Goal: Task Accomplishment & Management: Complete application form

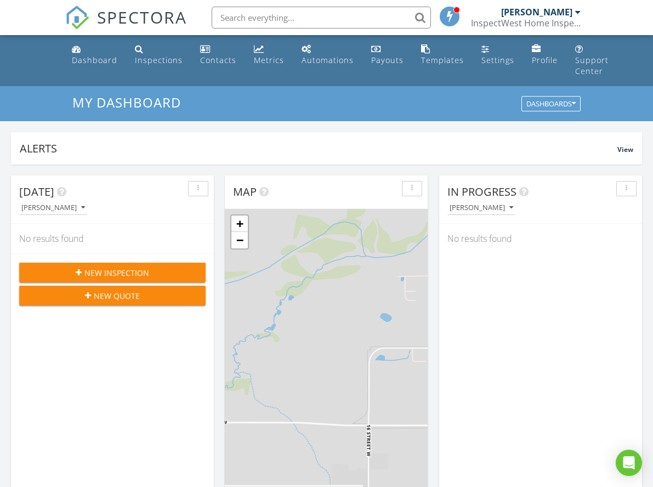
scroll to position [998, 653]
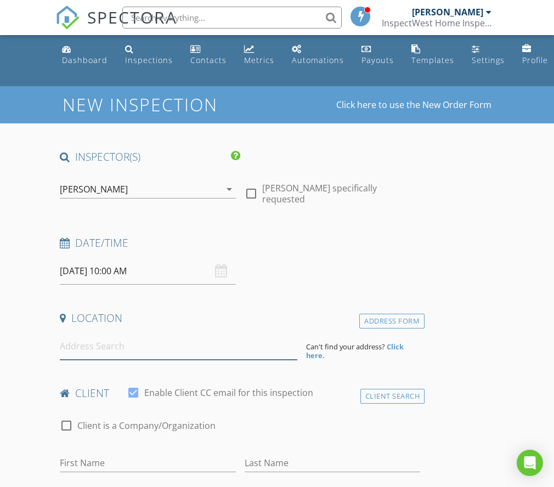
click at [79, 352] on input at bounding box center [178, 346] width 237 height 27
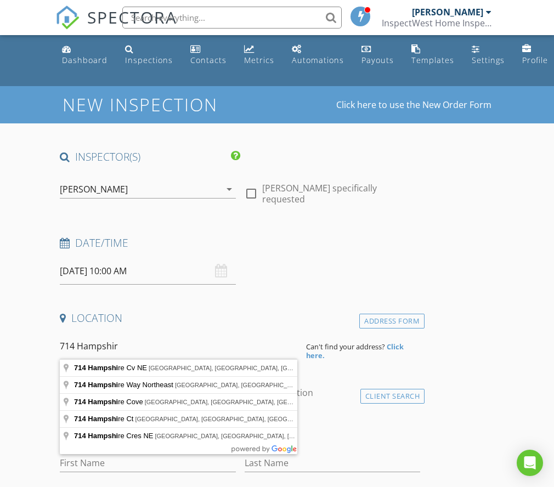
type input "714 Hampshire"
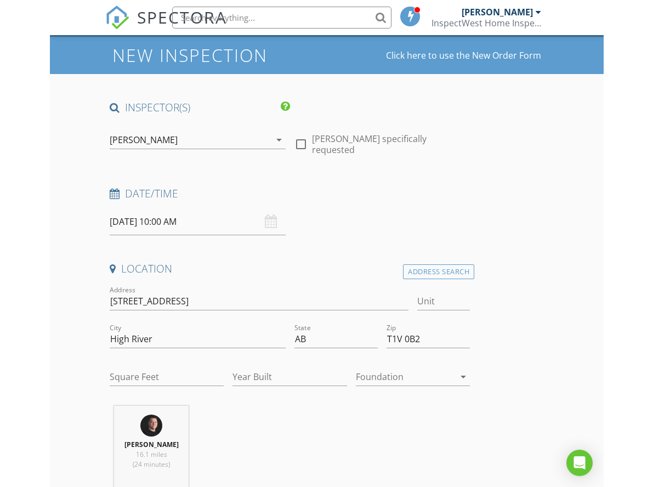
scroll to position [61, 0]
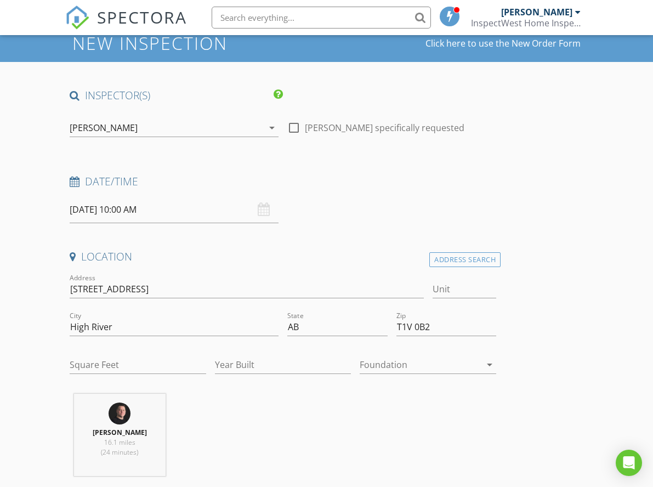
click at [86, 375] on div "Square Feet" at bounding box center [138, 370] width 136 height 29
click at [86, 372] on input "Square Feet" at bounding box center [138, 365] width 136 height 18
type input "2290"
click at [288, 363] on input "Year Built" at bounding box center [283, 365] width 136 height 18
type input "2007"
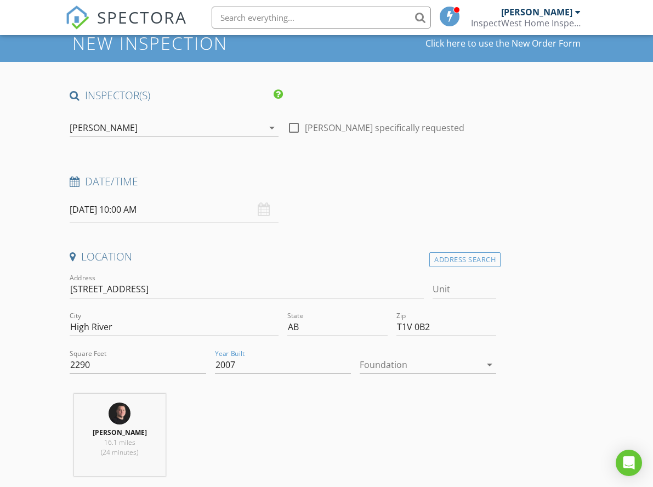
click at [450, 365] on div at bounding box center [420, 365] width 121 height 18
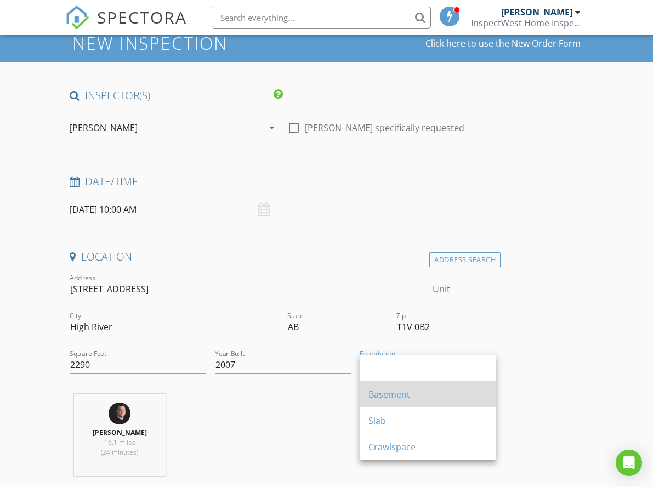
click at [379, 388] on div "Basement" at bounding box center [427, 394] width 119 height 13
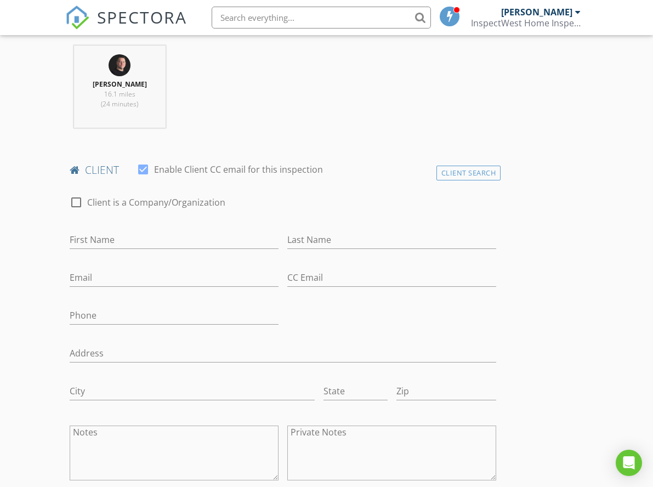
scroll to position [437, 0]
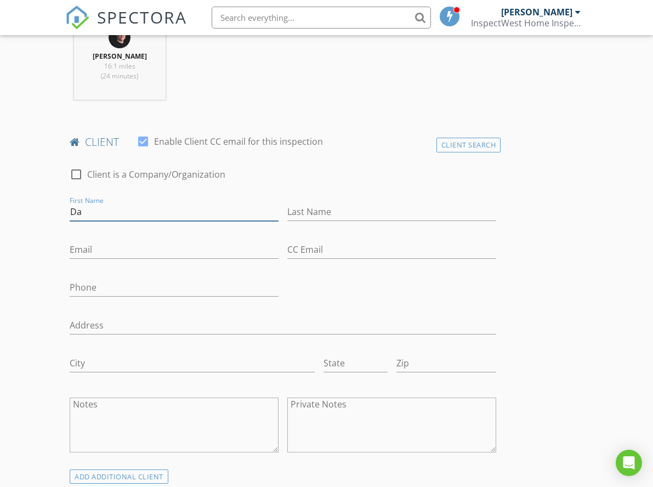
type input "D"
type input "Karly & Dale Courtney"
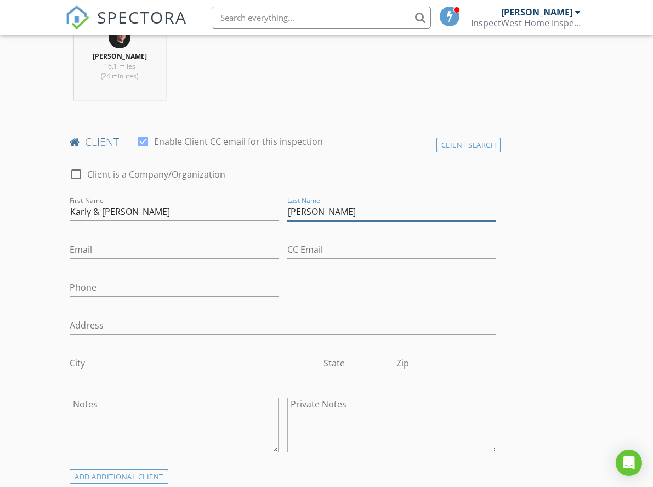
type input "Courtney"
click at [184, 210] on input "Karly & Dale Courtney" at bounding box center [174, 212] width 209 height 18
type input "Karly & Dale"
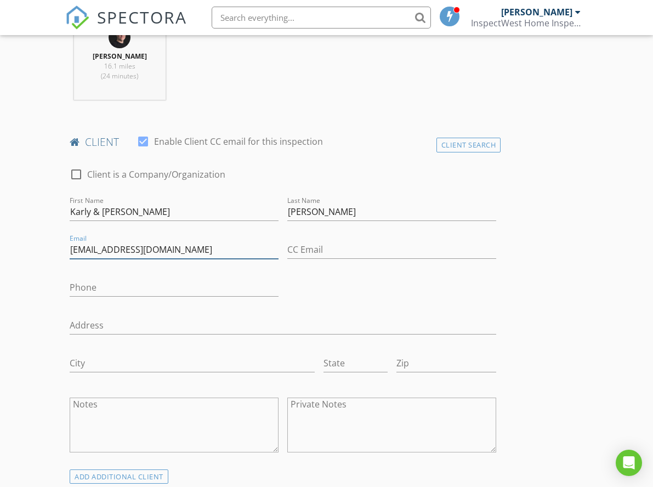
type input "karlycourtney29@gmail.com"
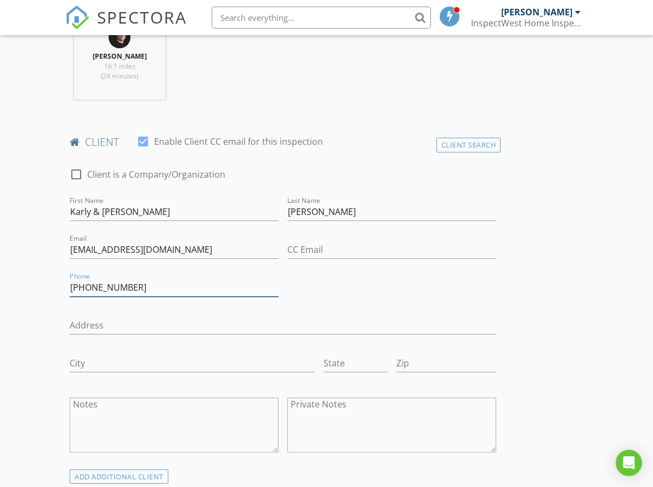
type input "403-689-7548"
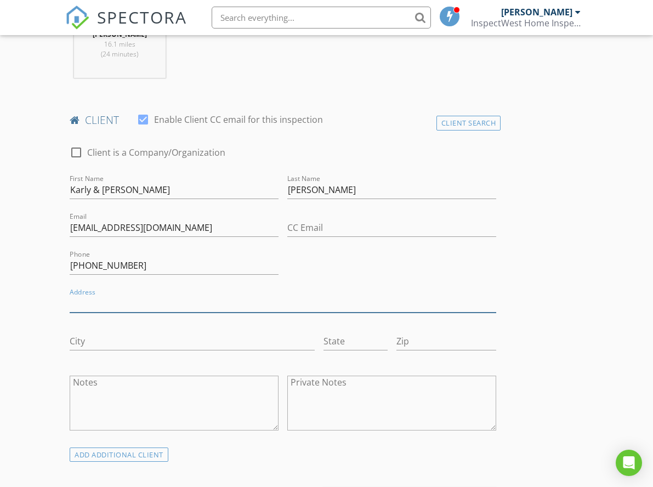
scroll to position [469, 0]
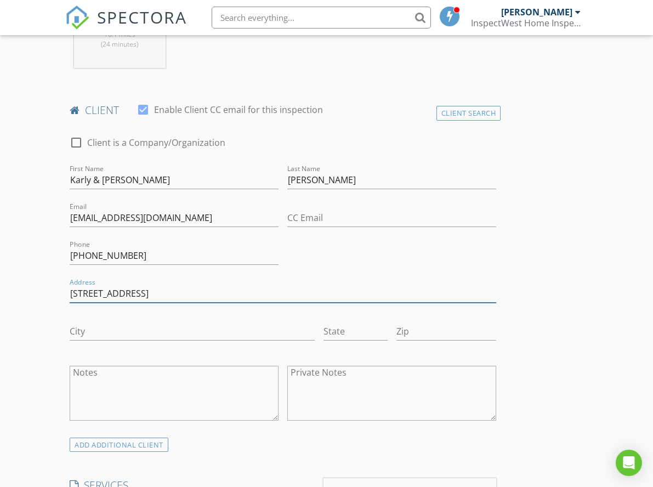
type input "714 Hampshire Way"
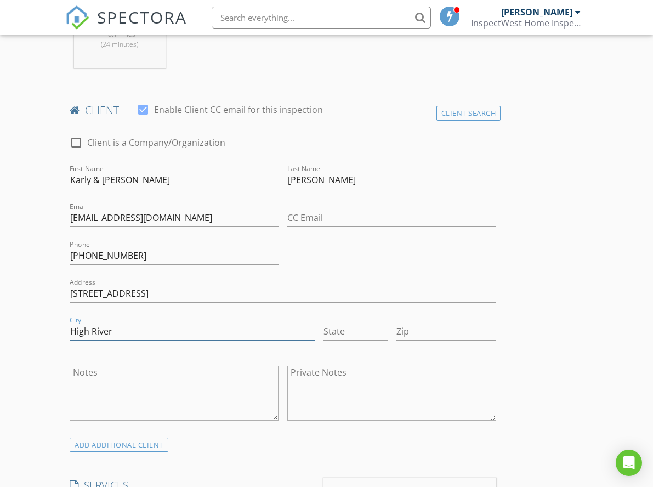
type input "High River"
type input "AB"
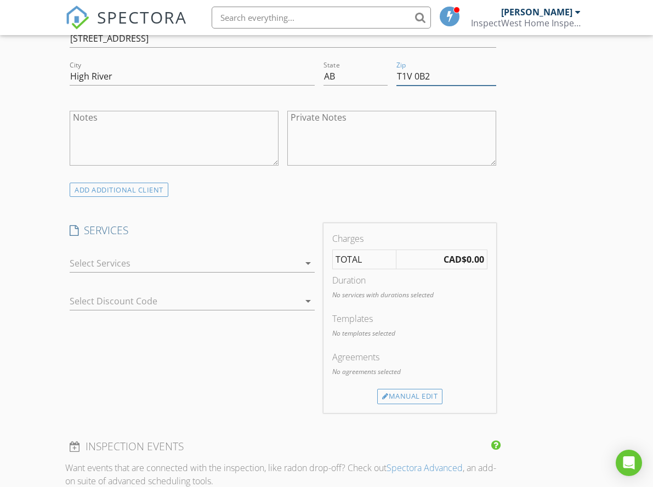
scroll to position [742, 0]
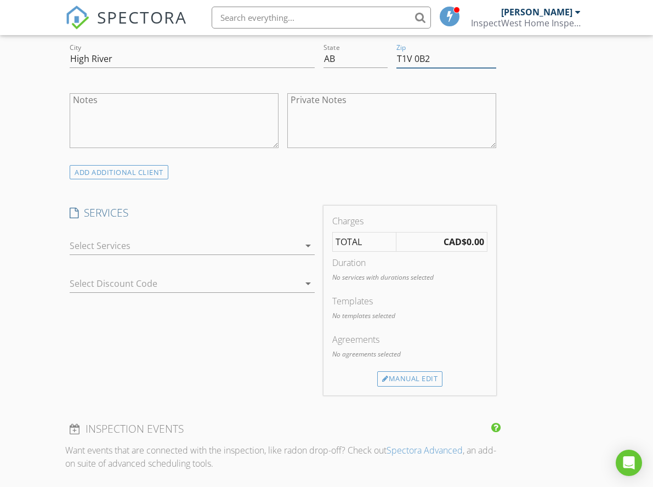
type input "T1V 0B2"
click at [112, 244] on div at bounding box center [185, 246] width 230 height 18
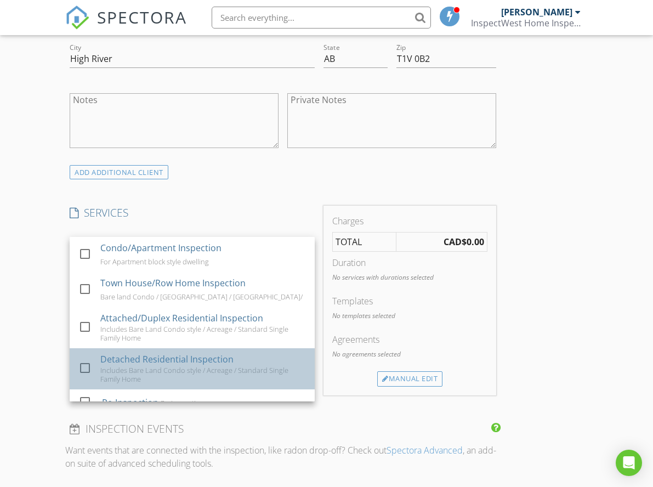
click at [105, 357] on div "Detached Residential Inspection" at bounding box center [166, 358] width 133 height 13
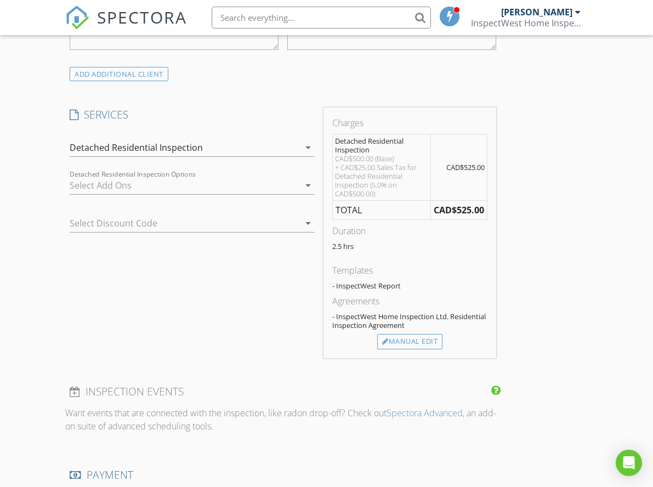
scroll to position [851, 0]
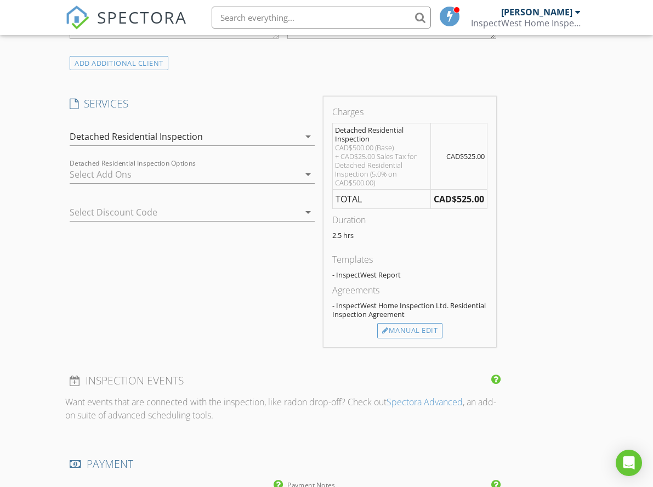
click at [138, 170] on div at bounding box center [185, 175] width 230 height 18
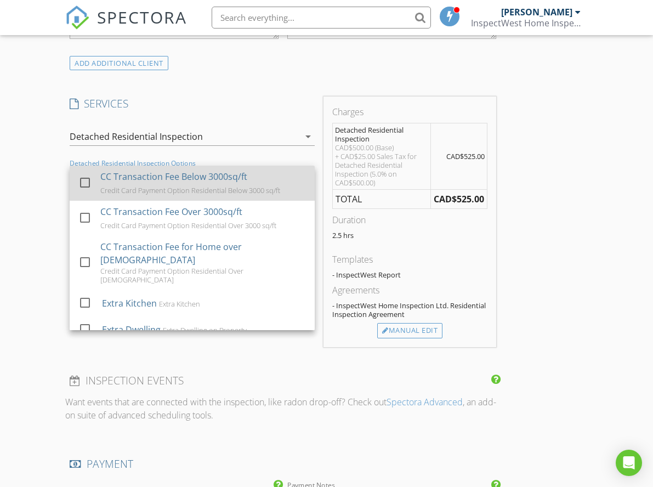
click at [120, 176] on div "CC Transaction Fee Below 3000sq/ft" at bounding box center [173, 176] width 147 height 13
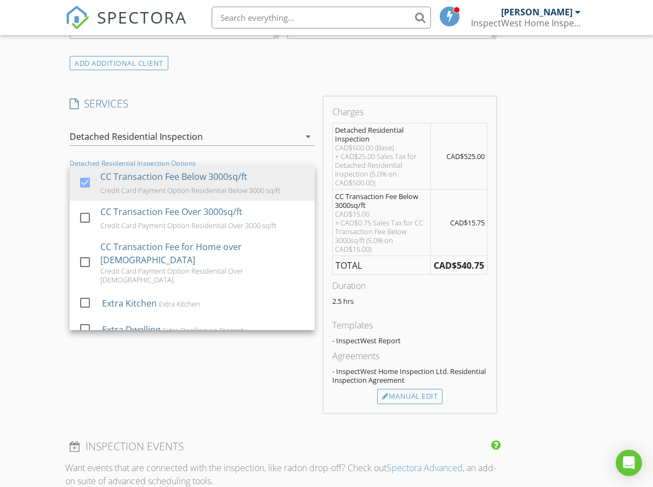
click at [36, 205] on div "New Inspection Click here to use the New Order Form INSPECTOR(S) check_box Dale…" at bounding box center [326, 442] width 653 height 2414
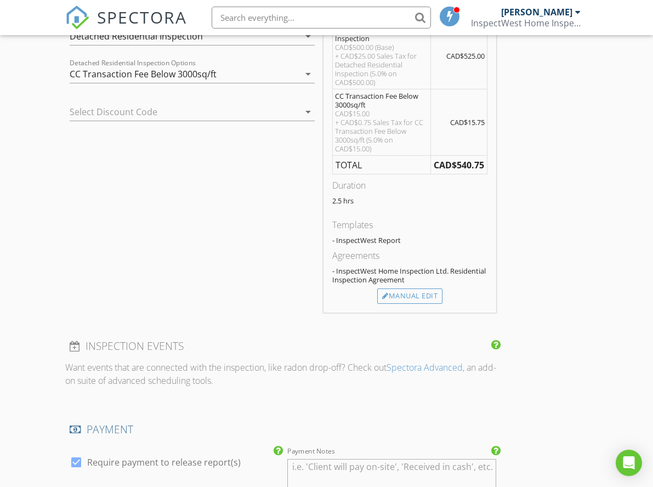
scroll to position [979, 0]
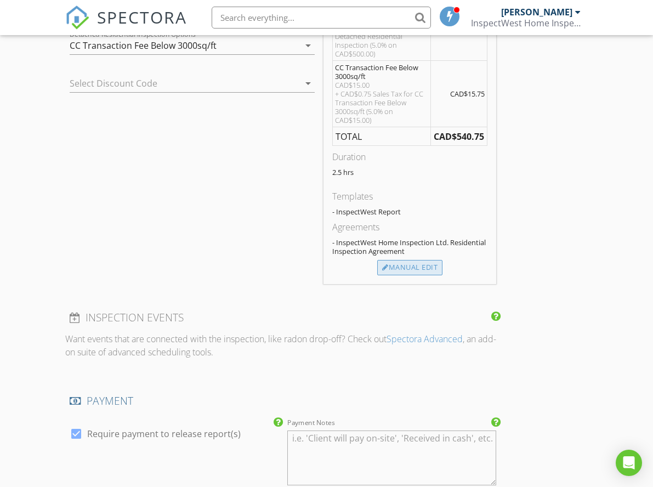
click at [417, 267] on div "Manual Edit" at bounding box center [409, 267] width 65 height 15
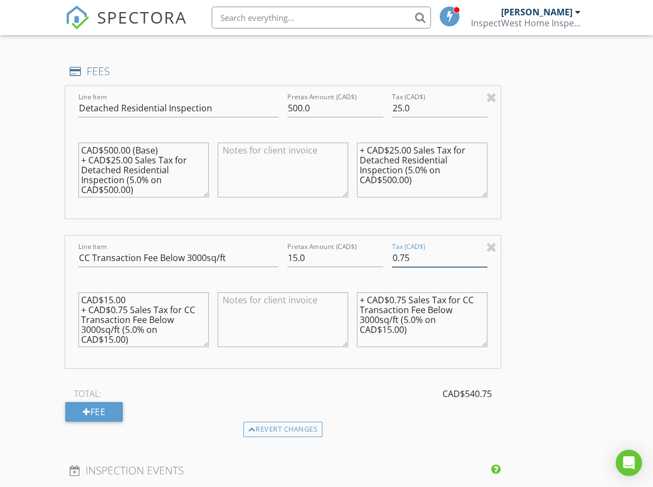
click at [421, 255] on input "0.75" at bounding box center [439, 258] width 95 height 18
type input "0"
drag, startPoint x: 410, startPoint y: 334, endPoint x: 307, endPoint y: 261, distance: 126.2
click at [307, 261] on div "Line Item CC Transaction Fee Below 3000sq/ft Pretax Amount (CAD$) 15.0 Tax (CAD…" at bounding box center [282, 302] width 435 height 132
drag, startPoint x: 133, startPoint y: 337, endPoint x: 60, endPoint y: 310, distance: 77.2
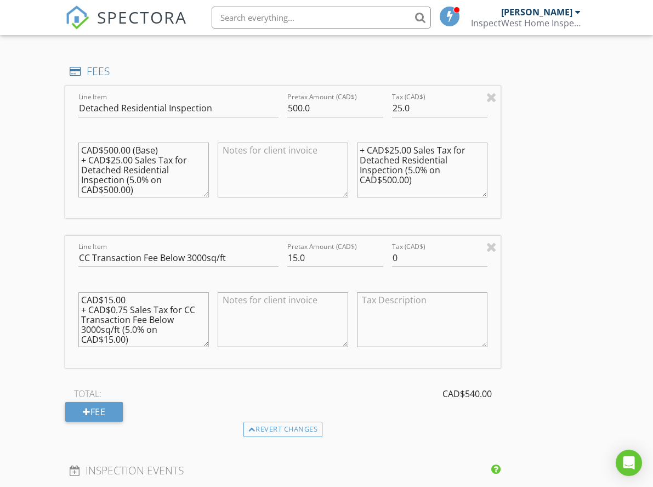
click at [60, 310] on div "New Inspection Click here to use the New Order Form INSPECTOR(S) check_box Dale…" at bounding box center [326, 390] width 653 height 2567
type textarea "CAD$15.00"
click at [30, 257] on div "New Inspection Click here to use the New Order Form INSPECTOR(S) check_box Dale…" at bounding box center [326, 390] width 653 height 2567
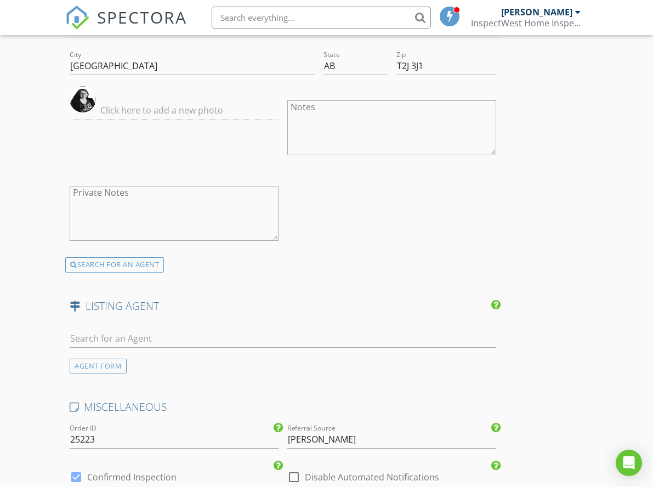
scroll to position [1813, 0]
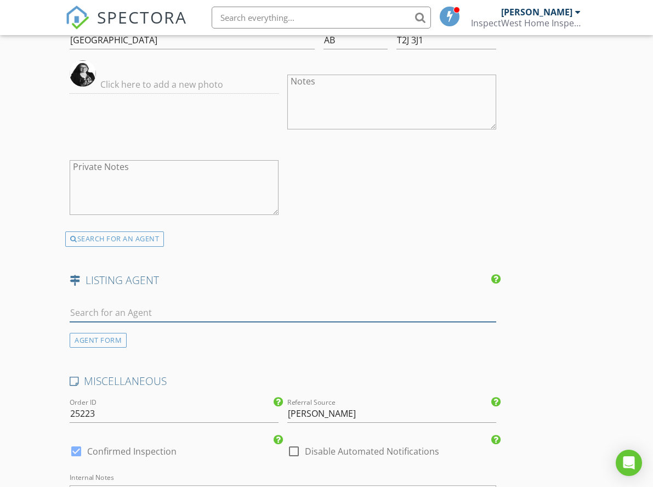
click at [100, 306] on input "text" at bounding box center [283, 313] width 426 height 18
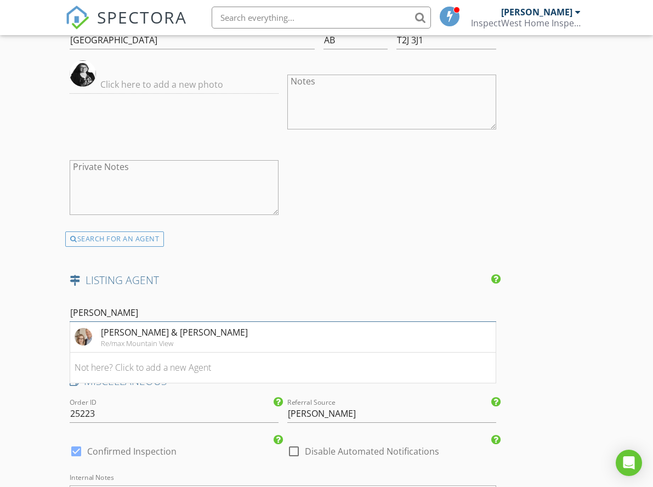
type input "Aaron"
drag, startPoint x: 100, startPoint y: 306, endPoint x: 161, endPoint y: 335, distance: 68.2
click at [161, 339] on div "Re/max Mountain View" at bounding box center [174, 343] width 147 height 9
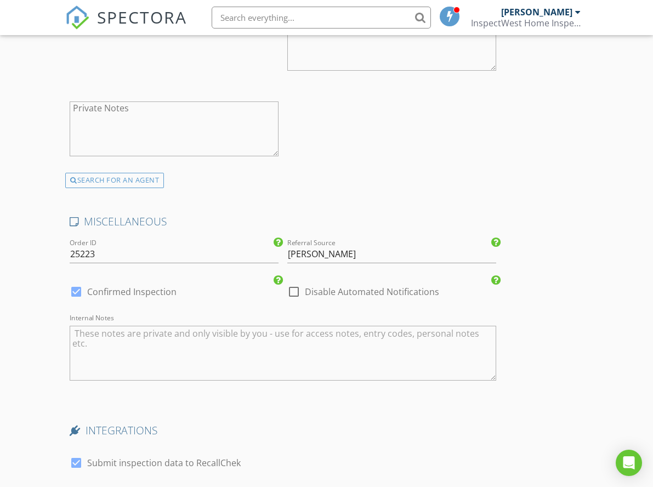
scroll to position [2300, 0]
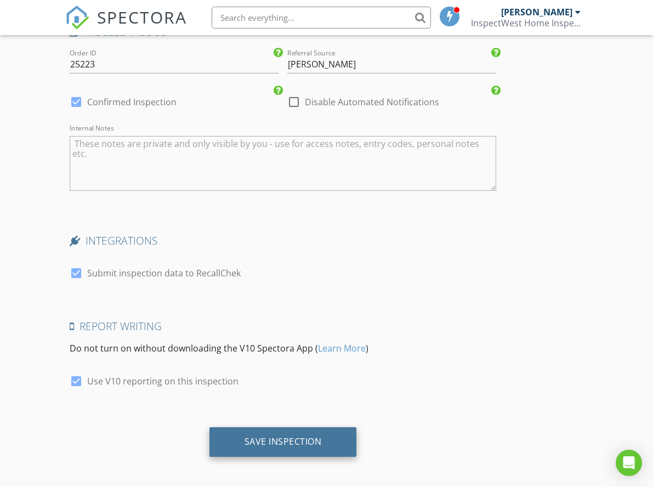
scroll to position [2486, 0]
click at [294, 437] on div "Save Inspection" at bounding box center [282, 442] width 77 height 11
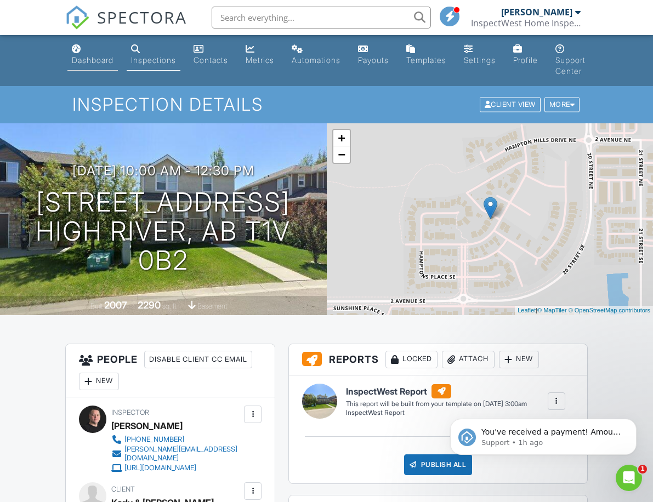
click at [86, 55] on link "Dashboard" at bounding box center [92, 54] width 50 height 31
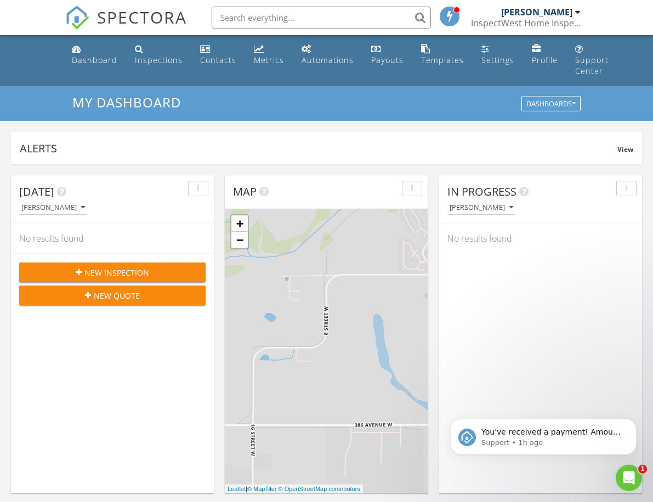
click at [624, 478] on icon "Open Intercom Messenger" at bounding box center [629, 478] width 18 height 18
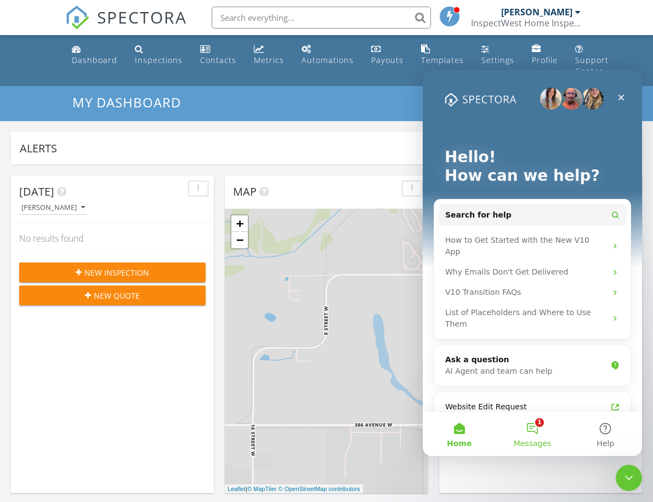
click at [525, 420] on button "1 Messages" at bounding box center [531, 434] width 73 height 44
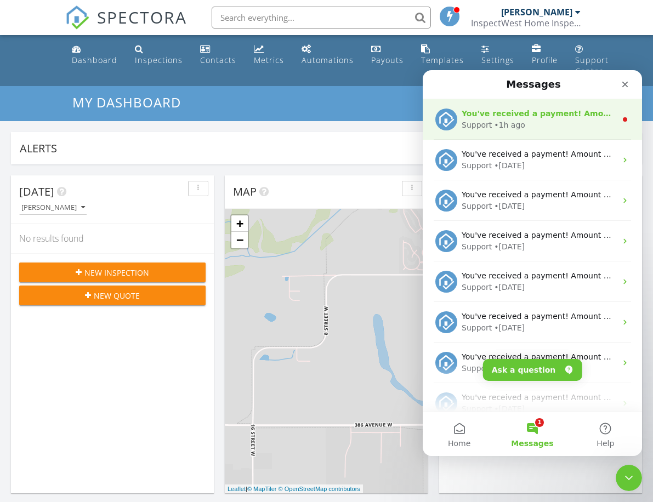
click at [563, 129] on div "Support • 1h ago" at bounding box center [539, 125] width 155 height 12
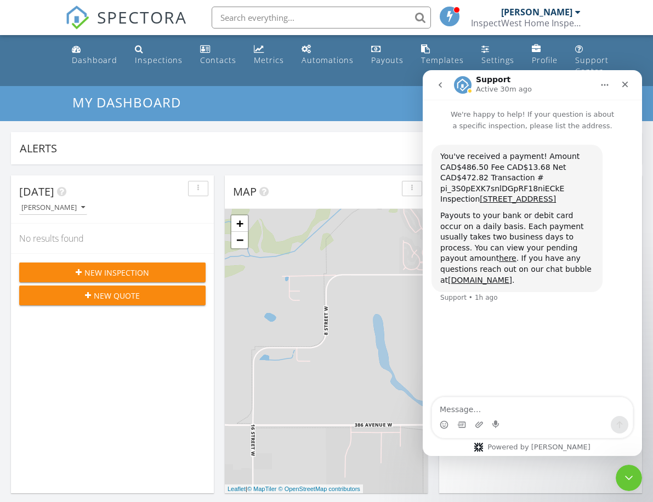
click at [628, 485] on div "Close Intercom Messenger" at bounding box center [627, 476] width 26 height 26
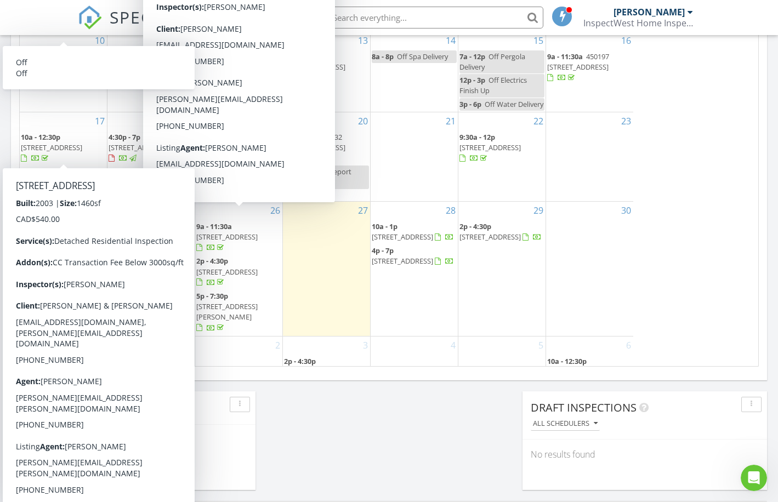
scroll to position [35, 0]
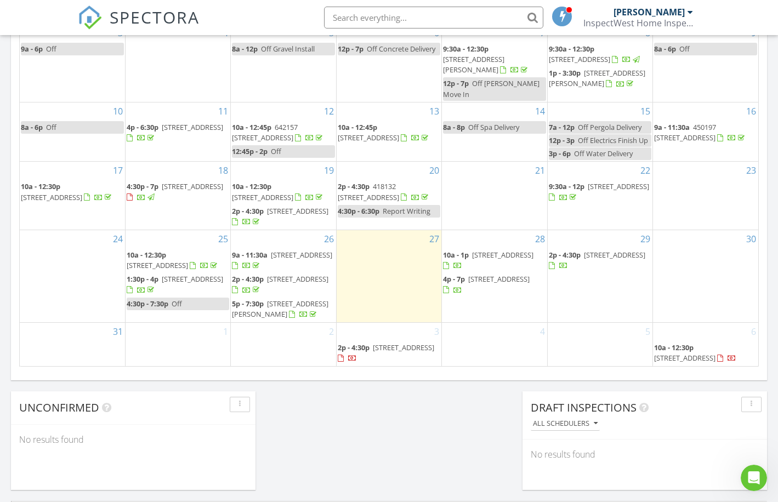
click at [402, 428] on div "Today Dale Hanley No results found New Inspection New Quote Map + − Leaflet | ©…" at bounding box center [389, 2] width 778 height 998
click at [432, 407] on div "Today Dale Hanley No results found New Inspection New Quote Map + − Leaflet | ©…" at bounding box center [389, 2] width 778 height 998
click at [427, 429] on div "Today Dale Hanley No results found New Inspection New Quote Map + − Leaflet | ©…" at bounding box center [389, 2] width 778 height 998
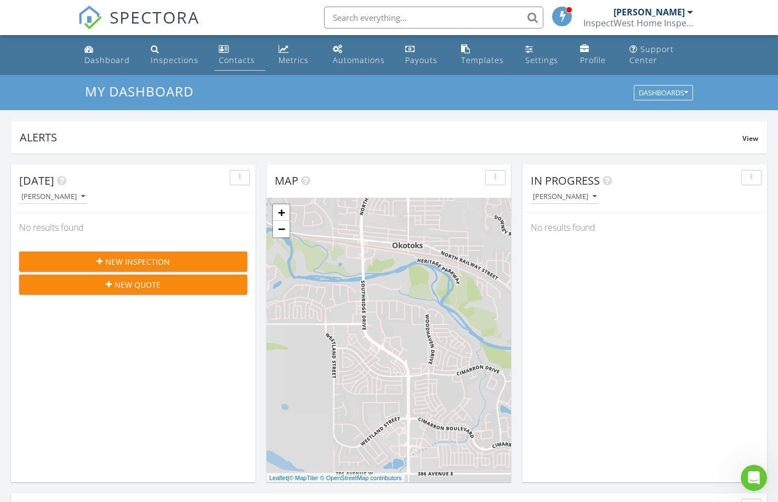
scroll to position [0, 0]
click at [284, 60] on div "Metrics" at bounding box center [293, 60] width 30 height 10
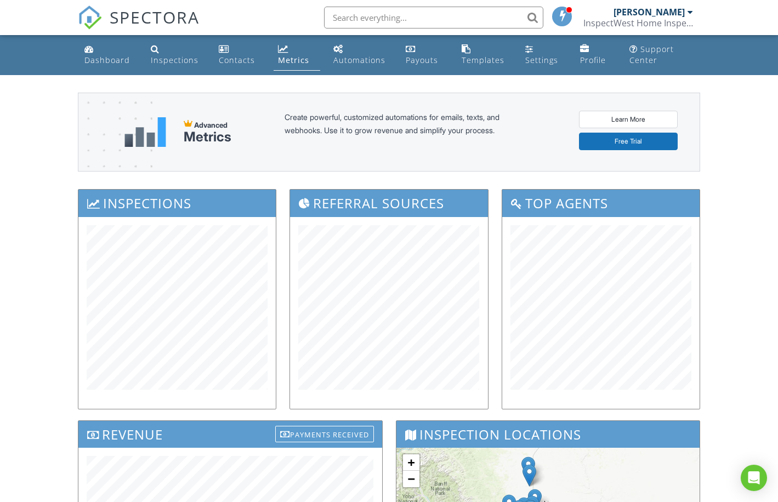
click at [49, 286] on div "Dashboard Inspections Contacts Metrics Automations Payouts Templates Settings P…" at bounding box center [389, 444] width 778 height 818
click at [111, 60] on div "Dashboard" at bounding box center [106, 60] width 45 height 10
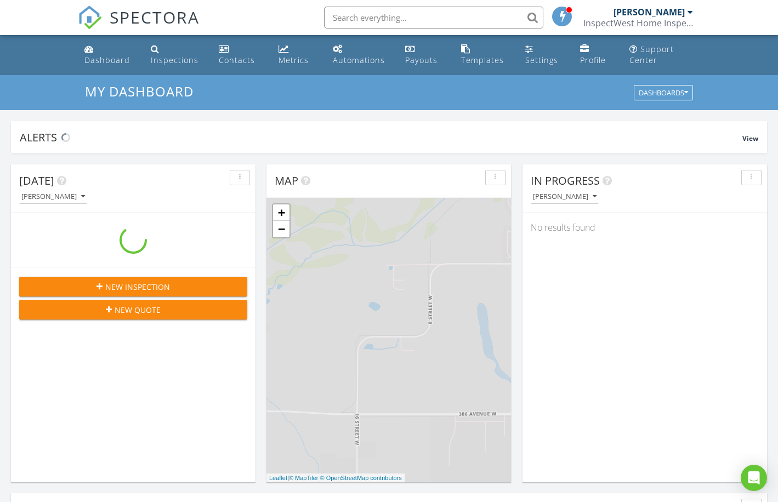
scroll to position [998, 778]
